Goal: Information Seeking & Learning: Check status

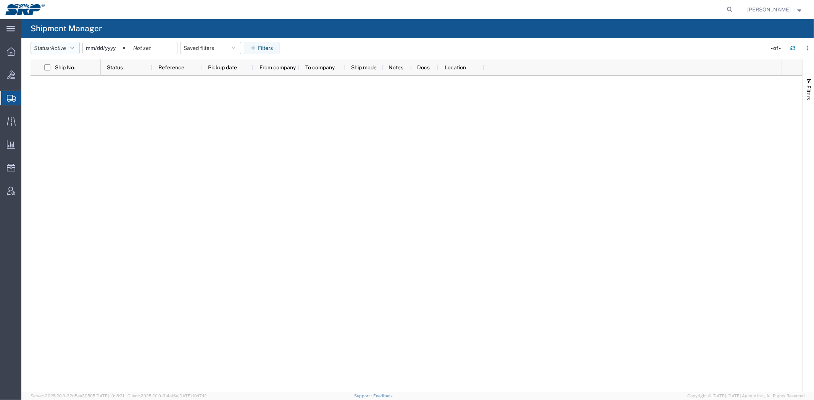
click at [60, 49] on span "Active" at bounding box center [58, 48] width 15 height 6
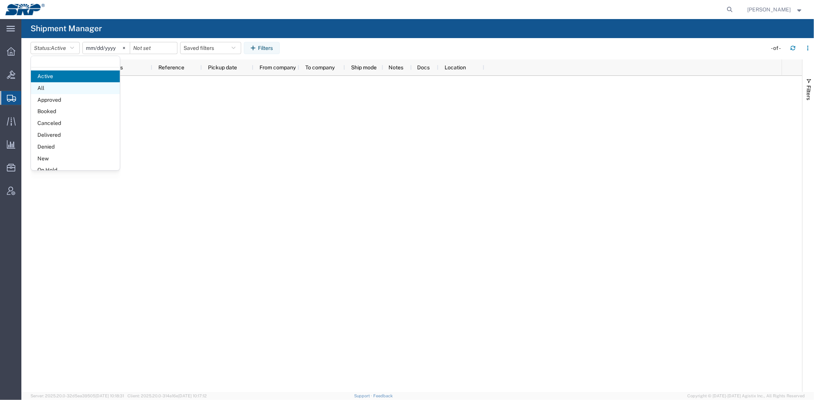
click at [57, 88] on span "All" at bounding box center [75, 88] width 89 height 12
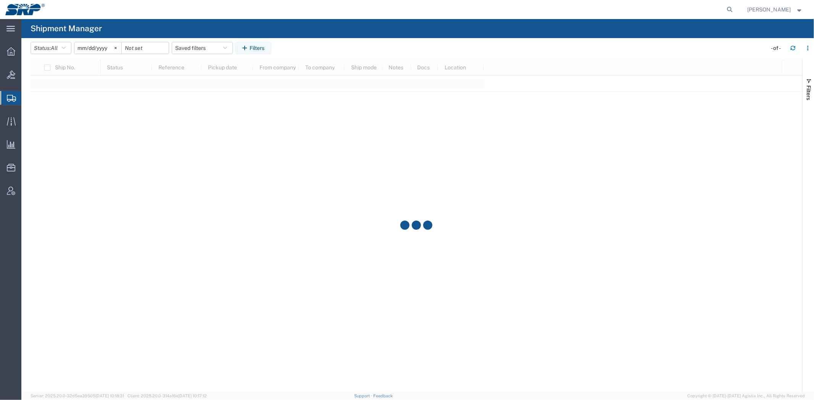
click at [95, 54] on div "2025-09-08" at bounding box center [98, 48] width 48 height 12
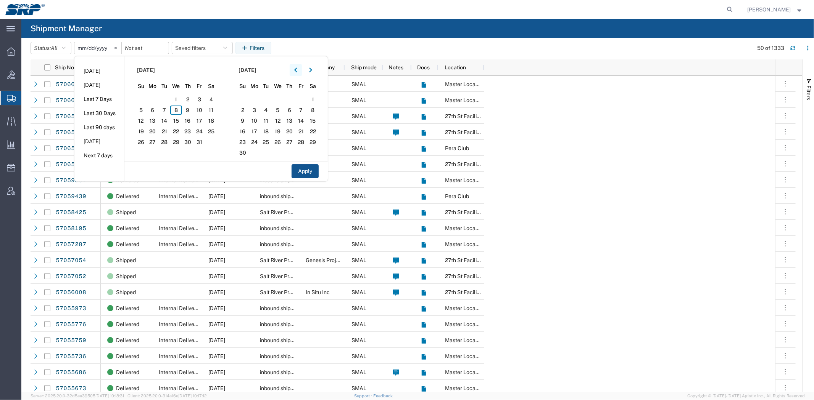
click at [300, 74] on button "button" at bounding box center [296, 70] width 12 height 12
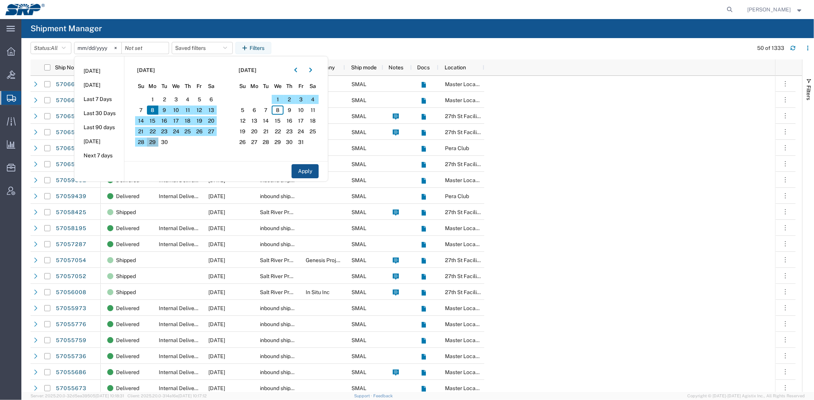
click at [153, 139] on span "29" at bounding box center [153, 142] width 12 height 9
click at [306, 99] on span "3" at bounding box center [301, 99] width 12 height 9
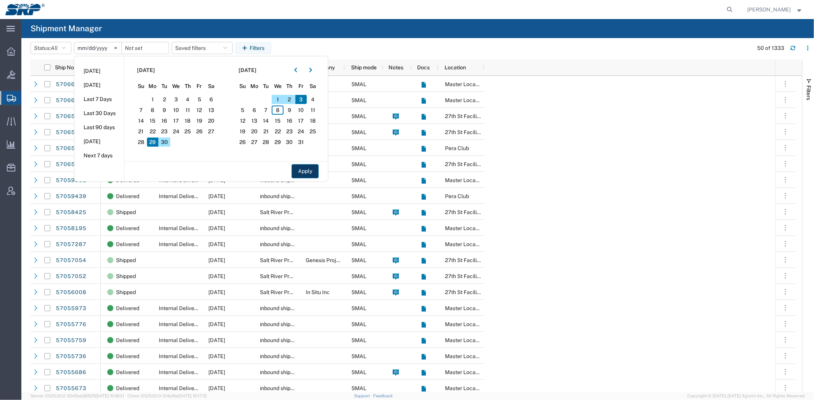
click at [308, 169] on button "Apply" at bounding box center [304, 171] width 27 height 14
type input "2025-09-29"
type input "2025-10-03"
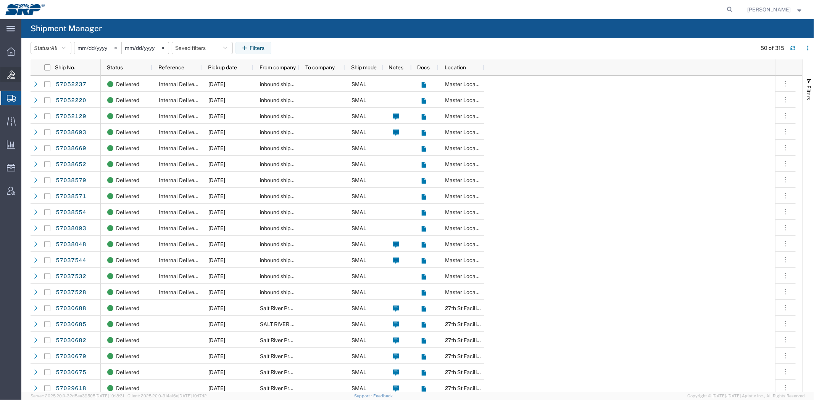
click at [15, 77] on div at bounding box center [10, 74] width 21 height 15
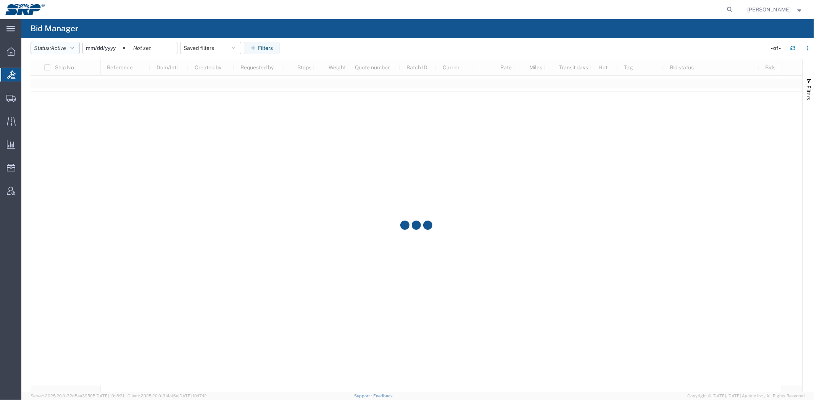
click at [63, 47] on span "Active" at bounding box center [58, 48] width 15 height 6
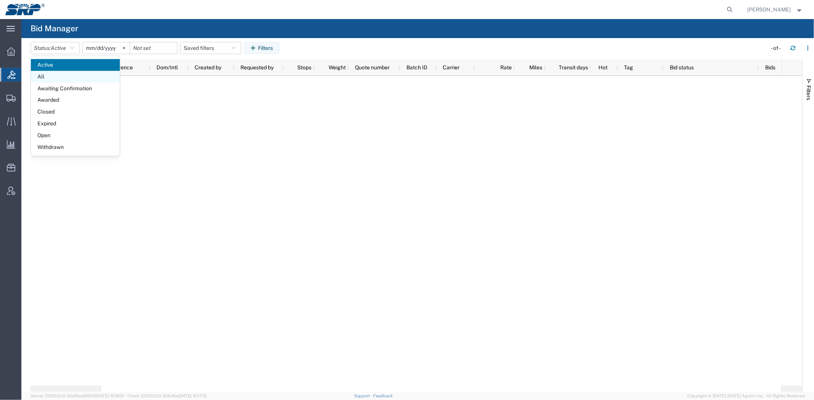
click at [59, 79] on span "All" at bounding box center [75, 77] width 89 height 12
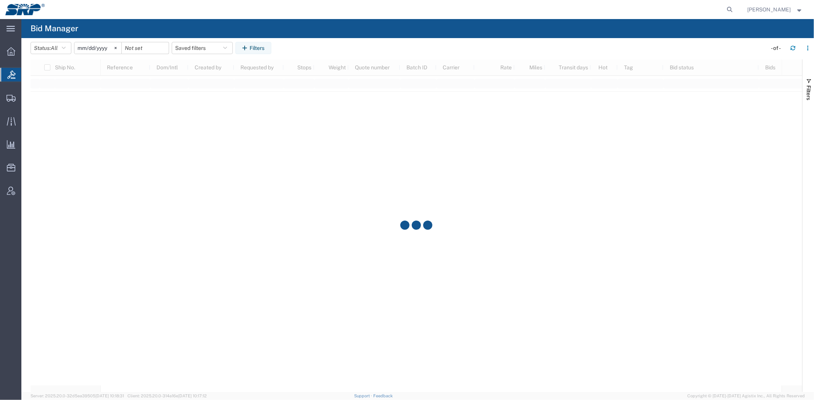
click at [85, 55] on agx-table-filter-chips "Status: All Active All Awaiting Confirmation Awarded Closed Expired Open Withdr…" at bounding box center [397, 51] width 732 height 18
click at [89, 50] on input "2025-09-08" at bounding box center [97, 47] width 47 height 11
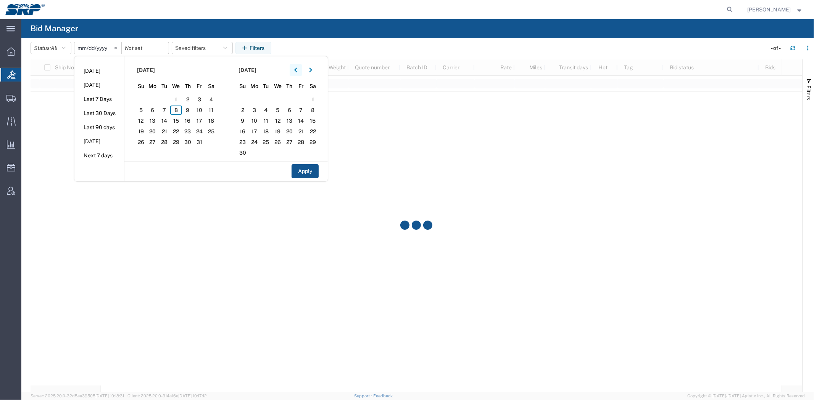
click at [296, 71] on icon "button" at bounding box center [295, 70] width 3 height 5
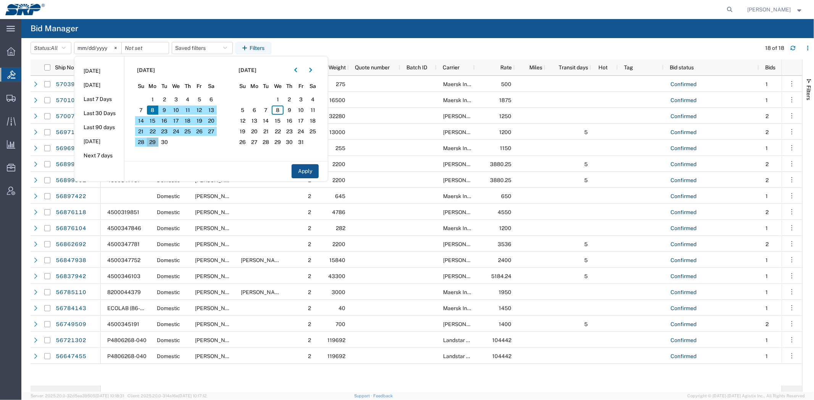
click at [149, 143] on span "29" at bounding box center [153, 142] width 12 height 9
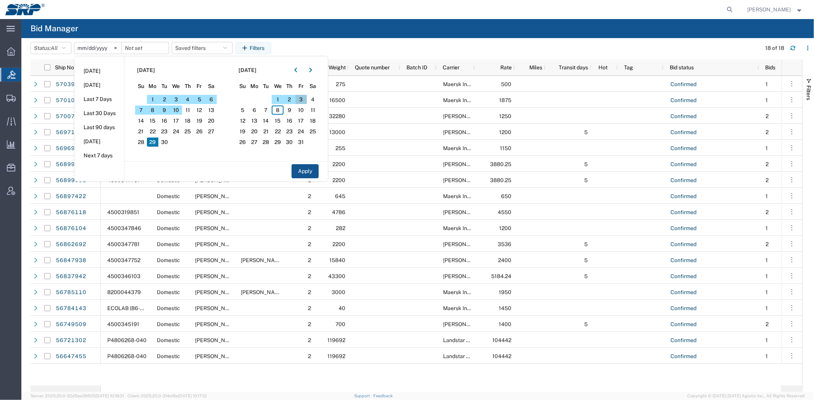
click at [302, 99] on span "3" at bounding box center [301, 99] width 12 height 9
click at [314, 172] on button "Apply" at bounding box center [304, 171] width 27 height 14
type input "2025-09-29"
type input "2025-10-03"
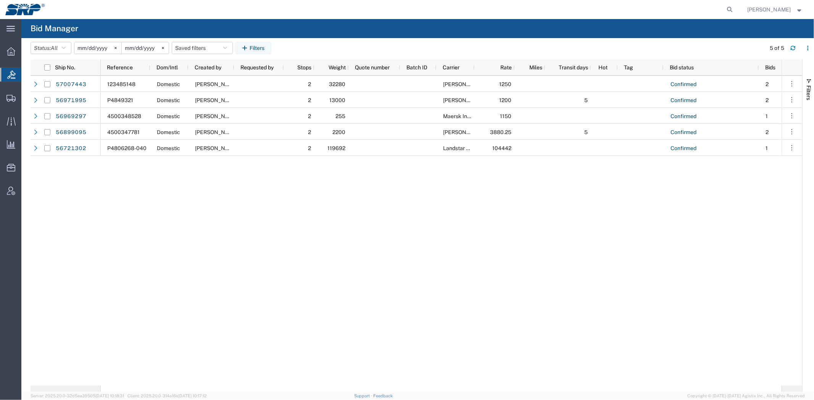
click at [477, 203] on div "123485148 Domestic Marissa Camacho 2 32280 Roehl Transport 1250 Confirmed 2 140…" at bounding box center [441, 231] width 680 height 310
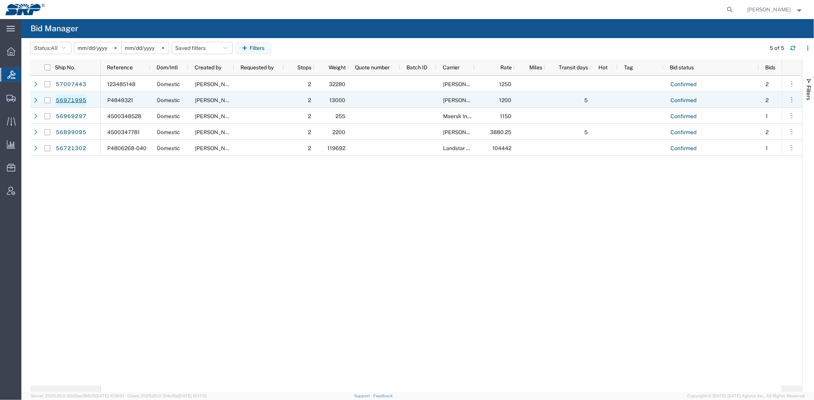
click at [83, 101] on link "56971995" at bounding box center [70, 101] width 31 height 12
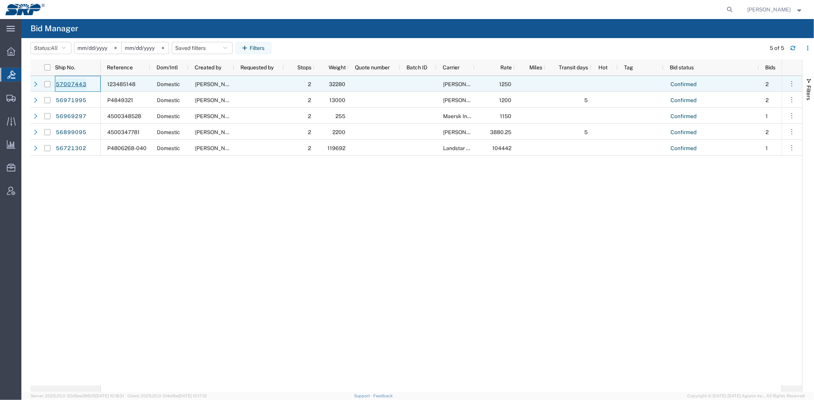
click at [67, 88] on link "57007443" at bounding box center [70, 85] width 31 height 12
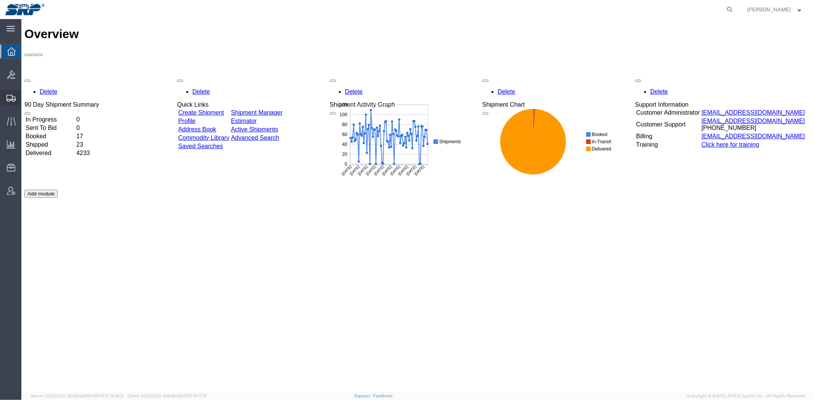
click at [4, 96] on div at bounding box center [10, 97] width 21 height 15
click at [14, 77] on icon at bounding box center [11, 75] width 8 height 8
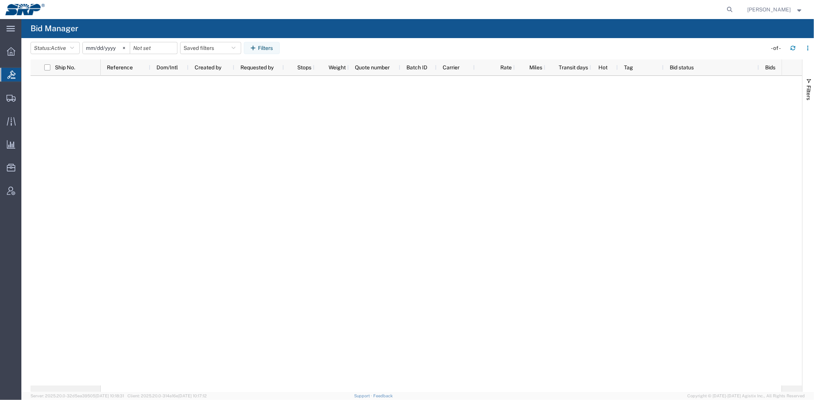
click at [664, 5] on agx-global-search at bounding box center [614, 9] width 244 height 19
